Goal: Find specific page/section: Find specific page/section

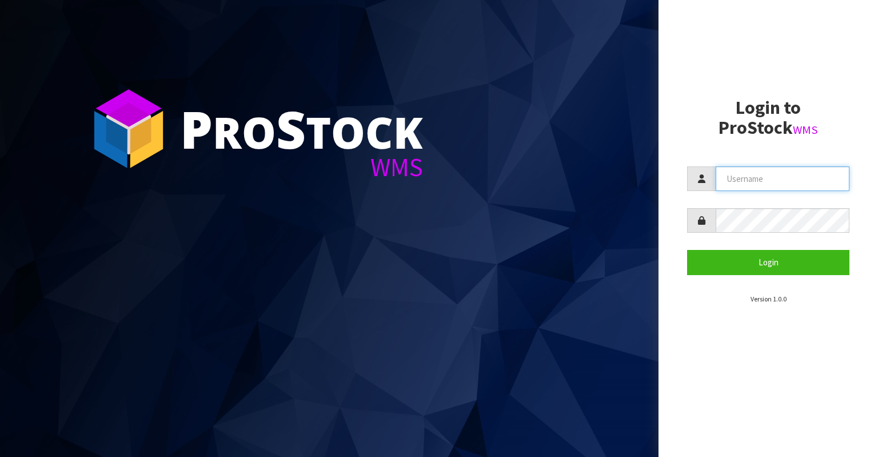
paste input "KitchenAid"
click at [752, 182] on input "KitchenAid" at bounding box center [783, 178] width 134 height 25
type input "KitchenAid"
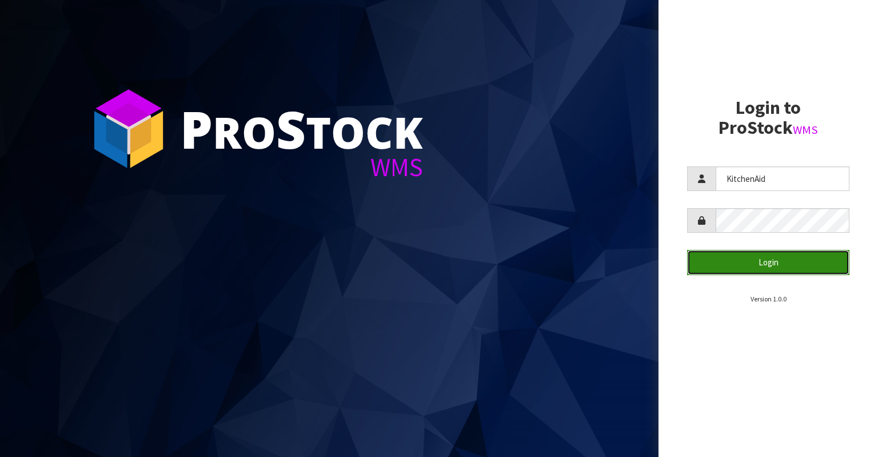
click at [748, 266] on button "Login" at bounding box center [768, 262] width 162 height 25
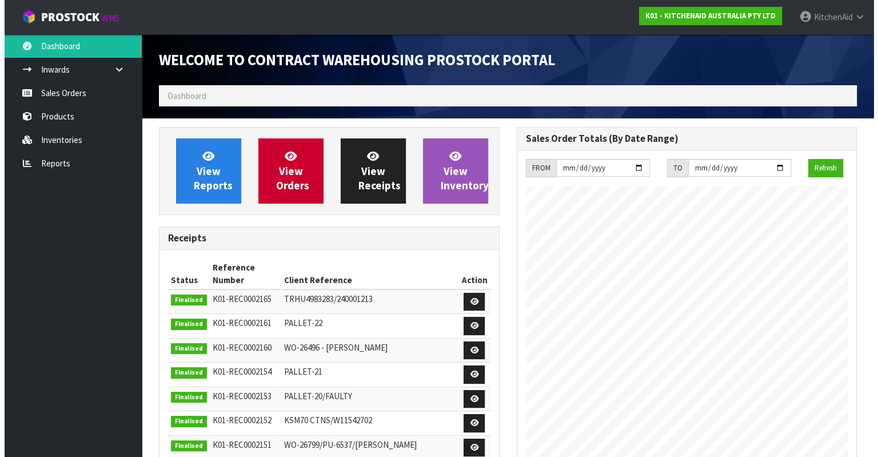
scroll to position [632, 357]
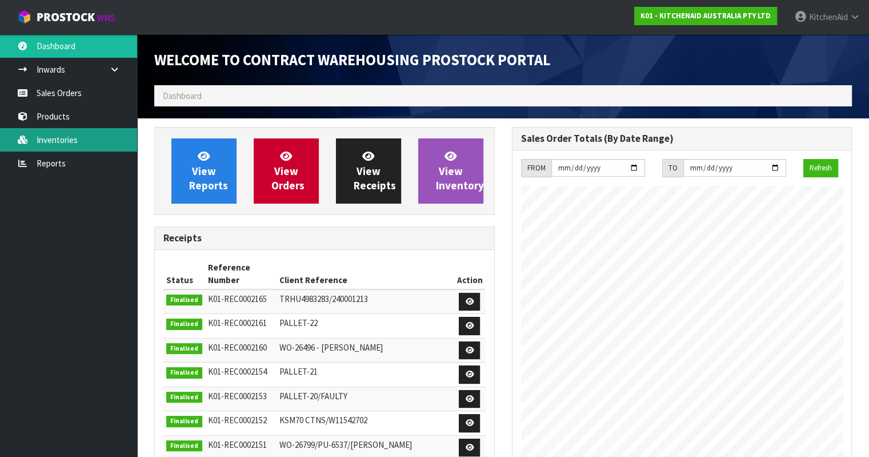
click at [47, 138] on link "Inventories" at bounding box center [68, 139] width 137 height 23
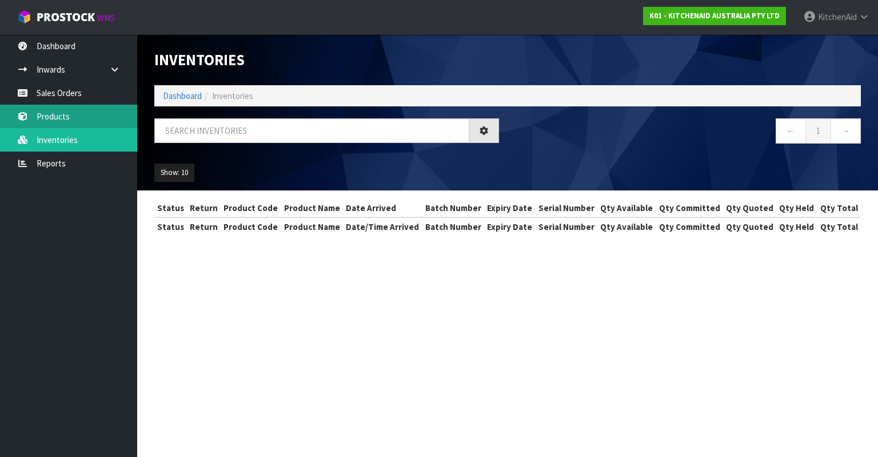
click at [53, 116] on div "Inventories Dashboard Inventories ← 1 → Show: 10 5 10 25 50 All Show Stock Stat…" at bounding box center [439, 128] width 878 height 257
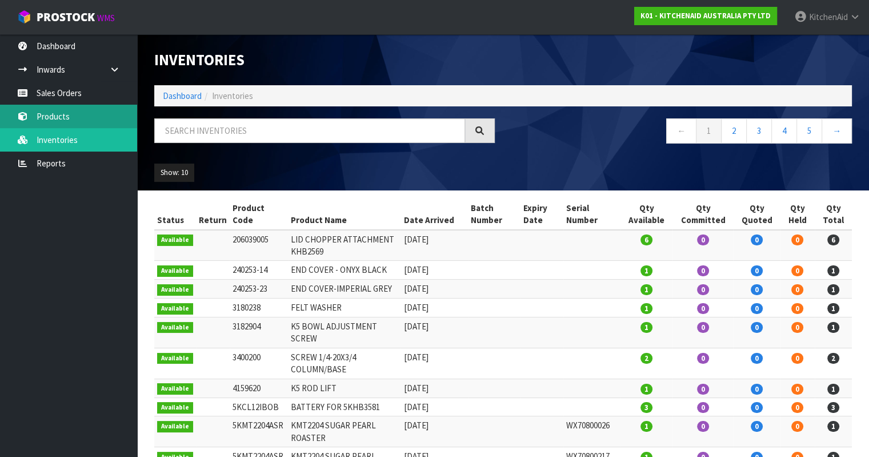
click at [53, 115] on link "Products" at bounding box center [68, 116] width 137 height 23
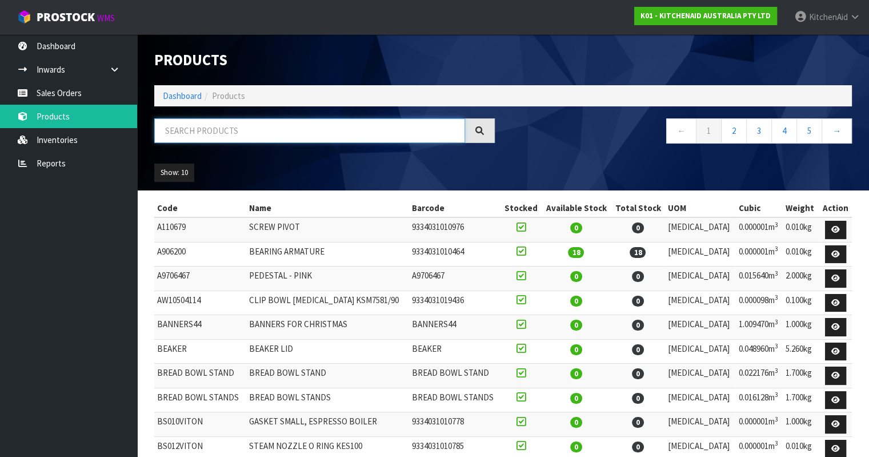
click at [185, 134] on input "text" at bounding box center [309, 130] width 311 height 25
paste input "5KSMBLSF"
type input "5KSMBLSF"
